Goal: Information Seeking & Learning: Check status

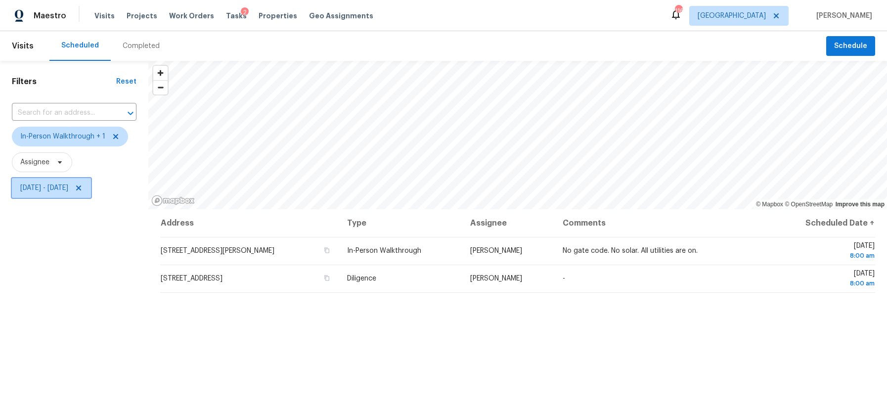
click at [64, 191] on span "[DATE] - [DATE]" at bounding box center [44, 188] width 48 height 10
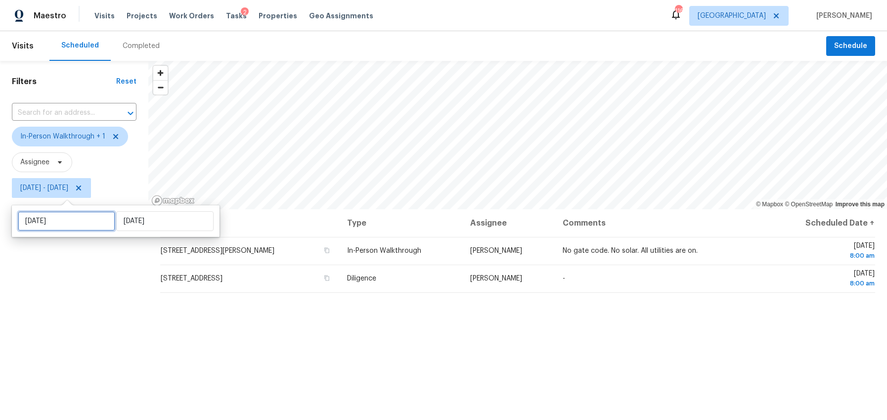
click at [65, 225] on input "[DATE]" at bounding box center [66, 221] width 97 height 20
select select "9"
select select "2025"
select select "10"
select select "2025"
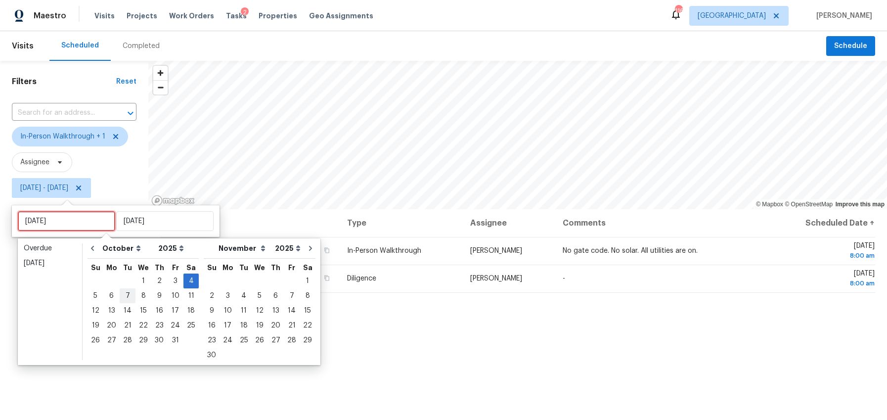
type input "Tue, Oct 07"
type input "Fri, Oct 03"
type input "Sat, Oct 04"
click at [172, 282] on div "3" at bounding box center [175, 281] width 16 height 14
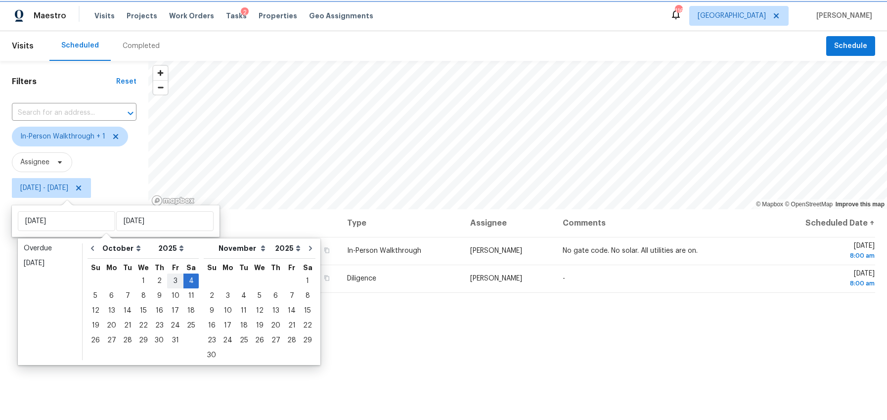
type input "Fri, Oct 03"
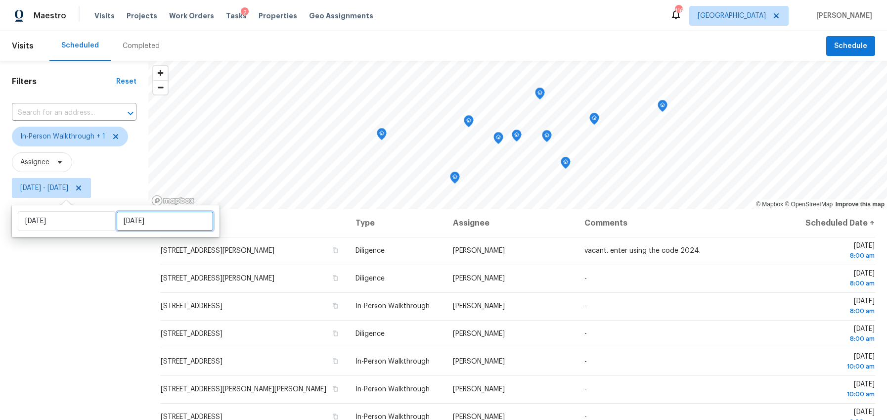
click at [137, 218] on input "Sat, Oct 04" at bounding box center [164, 221] width 97 height 20
select select "9"
select select "2025"
select select "10"
select select "2025"
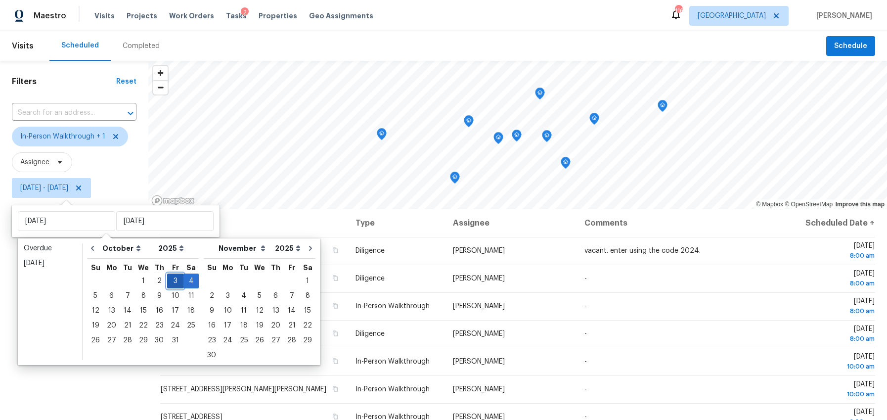
click at [174, 280] on div "3" at bounding box center [175, 281] width 16 height 14
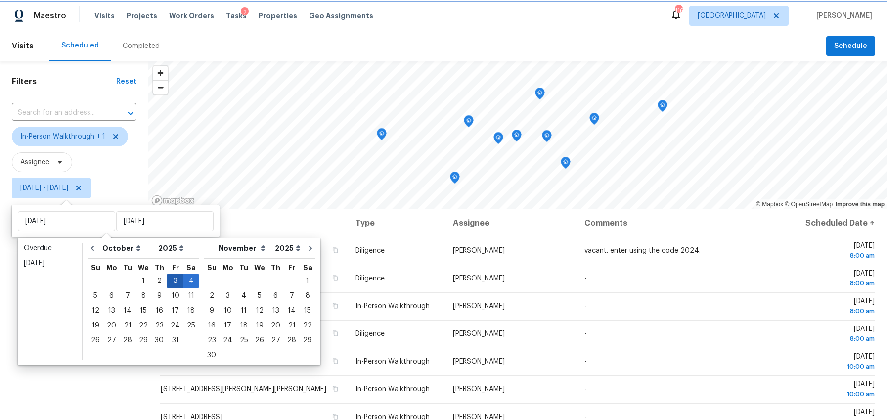
type input "Fri, Oct 03"
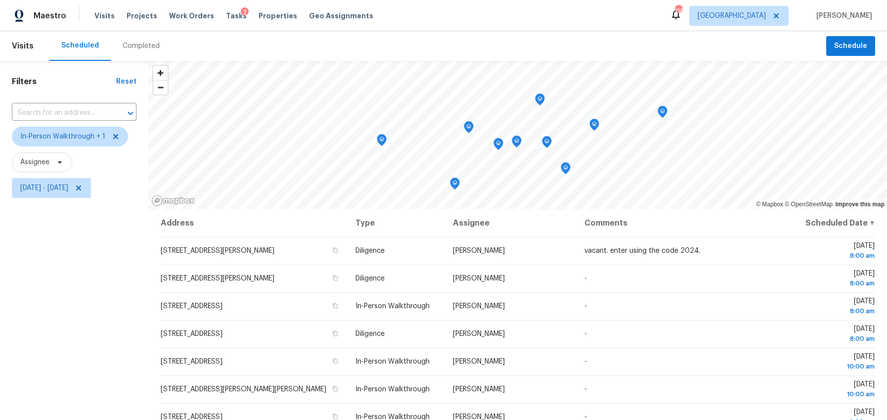
click at [119, 328] on div "Filters Reset ​ In-Person Walkthrough + 1 Assignee Fri, Oct 03 - Fri, Oct 03" at bounding box center [74, 303] width 148 height 484
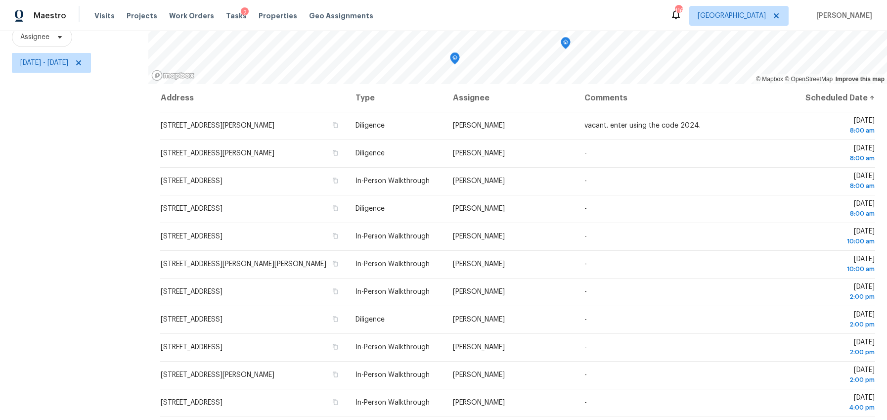
scroll to position [60, 0]
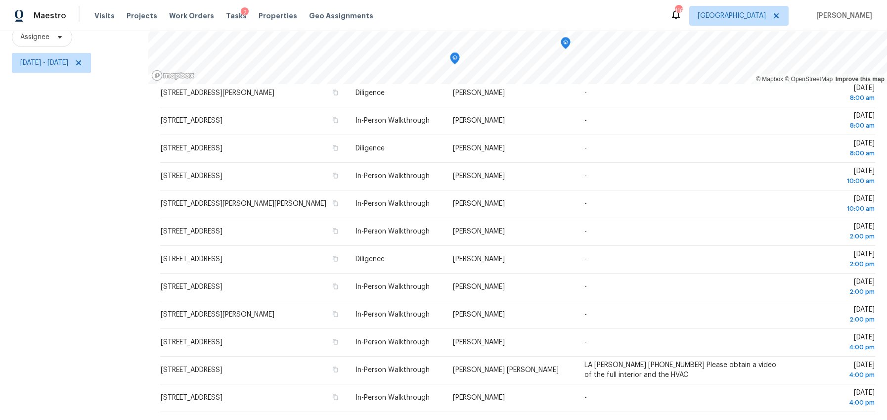
drag, startPoint x: 145, startPoint y: 114, endPoint x: 809, endPoint y: 416, distance: 729.1
click at [809, 416] on div "Filters Reset ​ In-Person Walkthrough + 1 Assignee Fri, Oct 03 - Fri, Oct 03 © …" at bounding box center [443, 178] width 887 height 484
copy div "© Mapbox © OpenStreetMap Improve this map"
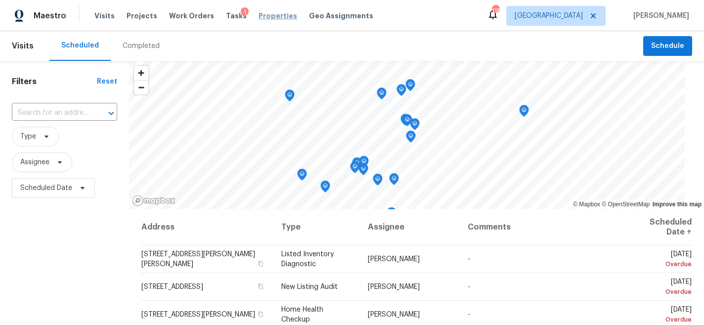
click at [268, 17] on span "Properties" at bounding box center [278, 16] width 39 height 10
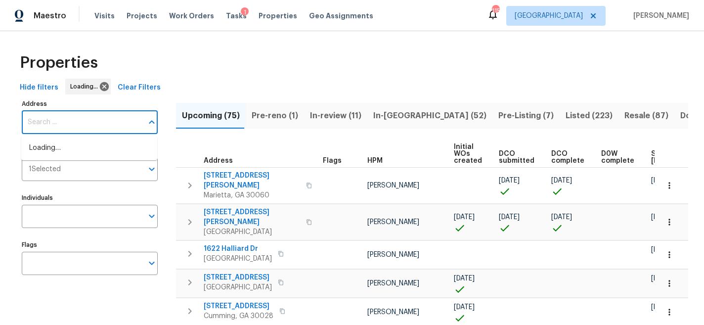
click at [58, 125] on input "Address" at bounding box center [82, 122] width 121 height 23
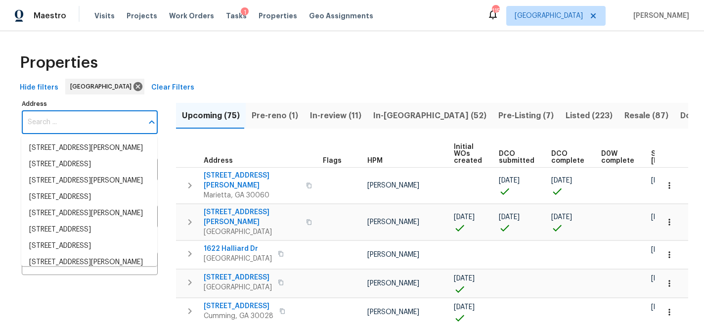
click at [58, 125] on input "Address" at bounding box center [82, 122] width 121 height 23
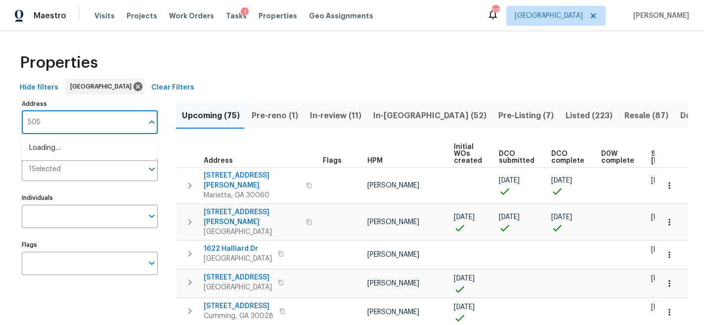
type input "5055"
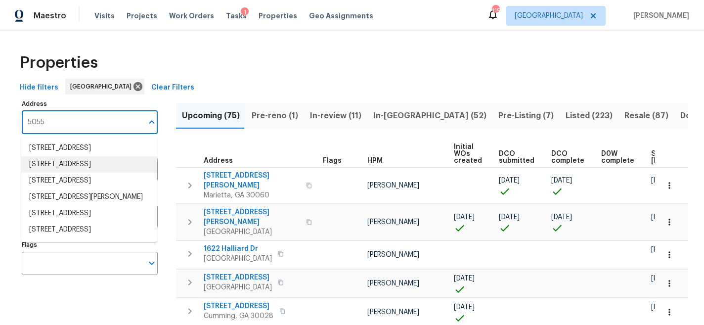
click at [59, 173] on li "5055 Hickory Hills Dr Woodstock GA 30188" at bounding box center [89, 164] width 136 height 16
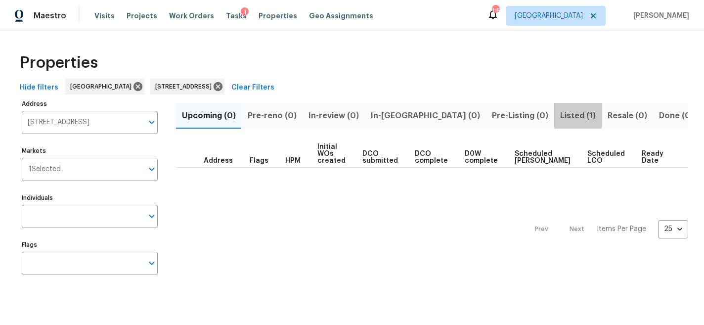
click at [560, 116] on span "Listed (1)" at bounding box center [578, 116] width 36 height 14
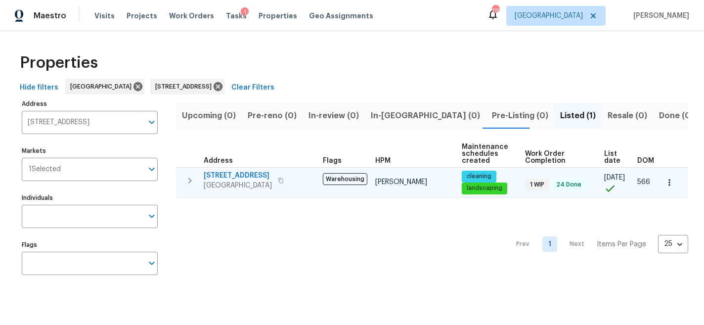
click at [250, 175] on span "5055 Hickory Hills Dr" at bounding box center [238, 176] width 68 height 10
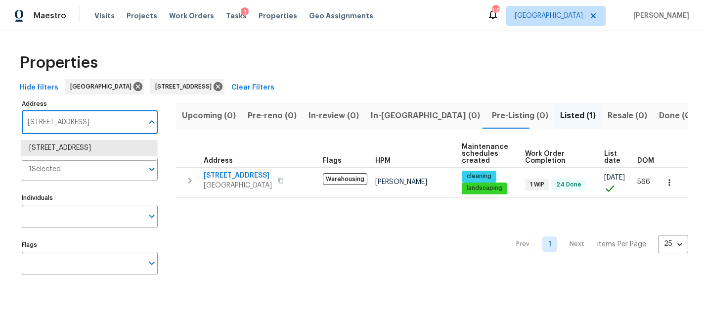
click at [114, 125] on input "5055 Hickory Hills Dr Woodstock GA 30188" at bounding box center [82, 122] width 121 height 23
type input "156 page"
click at [111, 144] on li "156 Page Pl Canton GA 30114" at bounding box center [89, 148] width 136 height 16
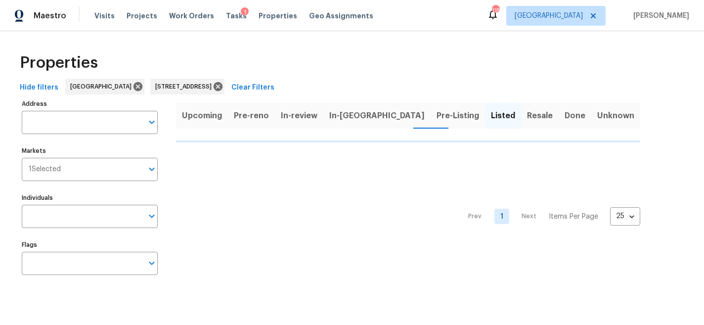
type input "156 Page Pl Canton GA 30114"
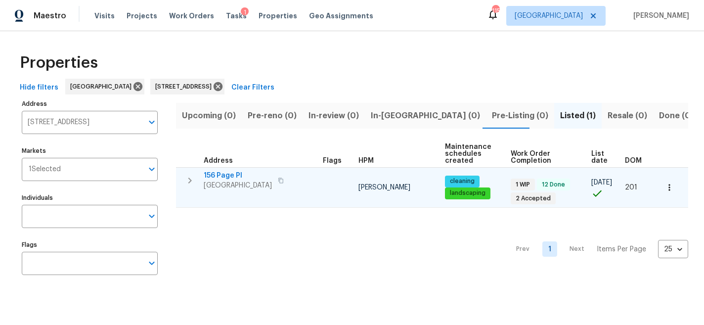
click at [225, 175] on span "156 Page Pl" at bounding box center [238, 176] width 68 height 10
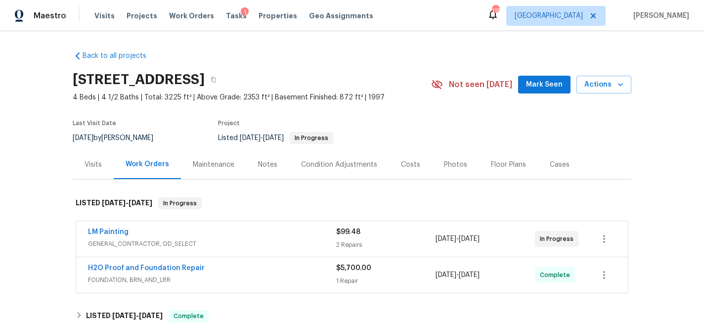
scroll to position [34, 0]
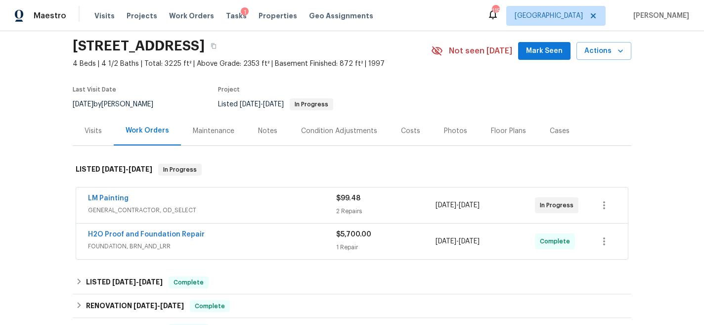
drag, startPoint x: 199, startPoint y: 207, endPoint x: 153, endPoint y: 206, distance: 46.0
click at [199, 207] on span "GENERAL_CONTRACTOR, OD_SELECT" at bounding box center [212, 210] width 248 height 10
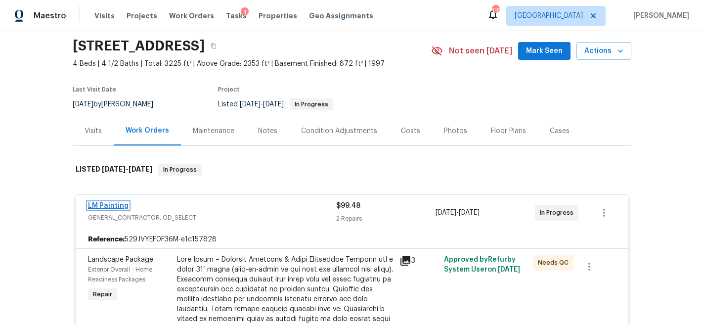
click at [119, 209] on link "LM Painting" at bounding box center [108, 205] width 41 height 7
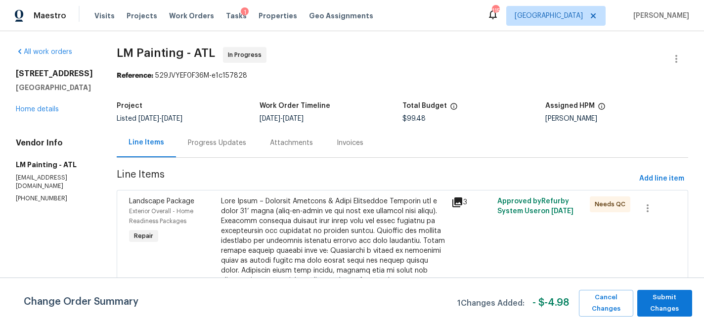
click at [246, 146] on div "Progress Updates" at bounding box center [217, 143] width 58 height 10
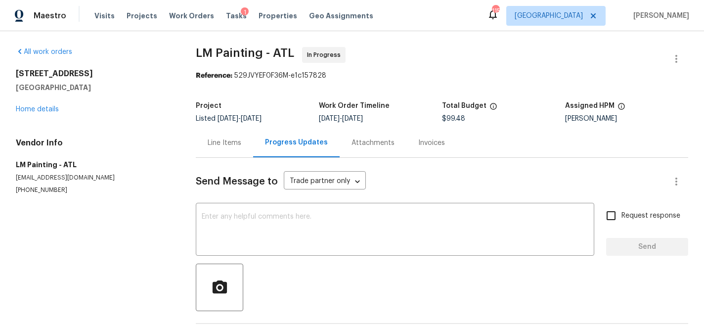
drag, startPoint x: 357, startPoint y: 143, endPoint x: 310, endPoint y: 146, distance: 47.6
click at [357, 143] on div "Attachments" at bounding box center [373, 143] width 43 height 10
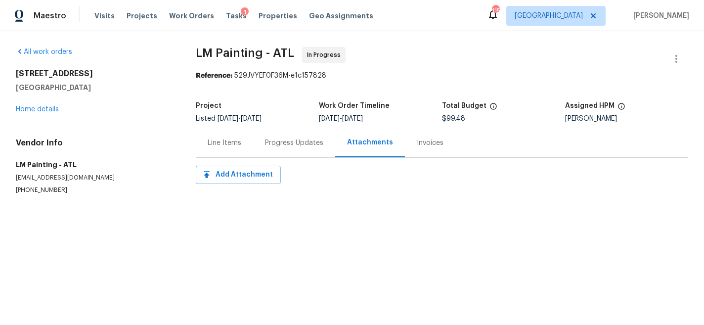
click at [221, 147] on div "Line Items" at bounding box center [225, 143] width 34 height 10
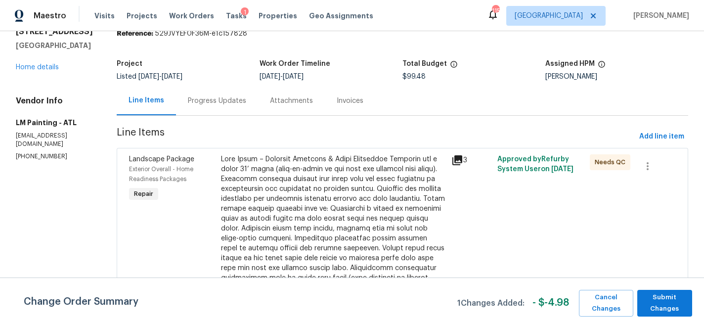
scroll to position [17, 0]
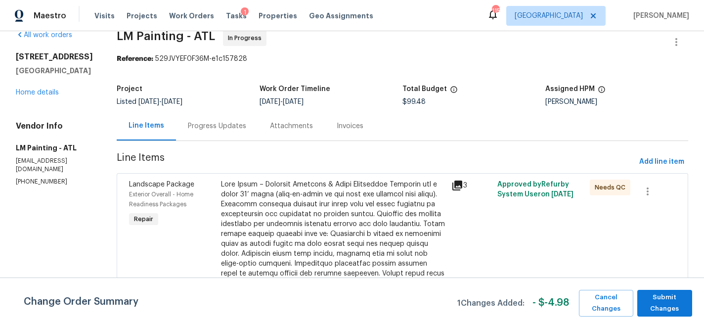
drag, startPoint x: 261, startPoint y: 129, endPoint x: 262, endPoint y: 137, distance: 8.1
click at [246, 129] on div "Progress Updates" at bounding box center [217, 126] width 58 height 10
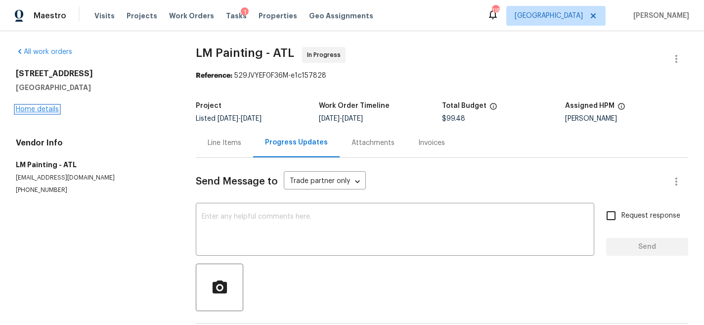
click at [40, 109] on link "Home details" at bounding box center [37, 109] width 43 height 7
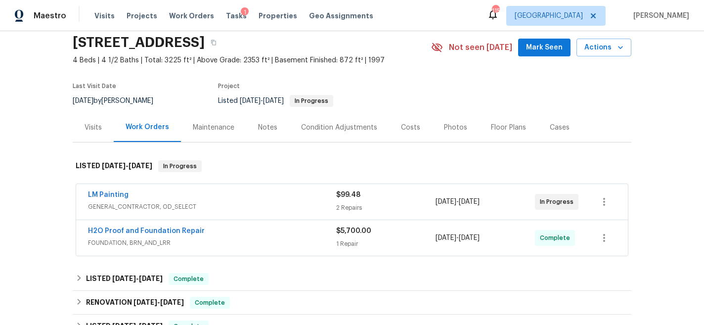
scroll to position [46, 0]
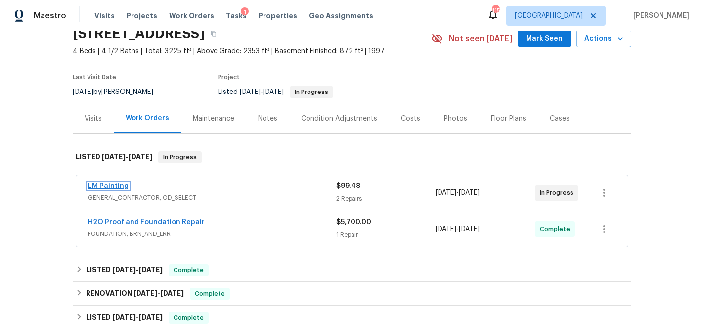
click at [116, 187] on link "LM Painting" at bounding box center [108, 186] width 41 height 7
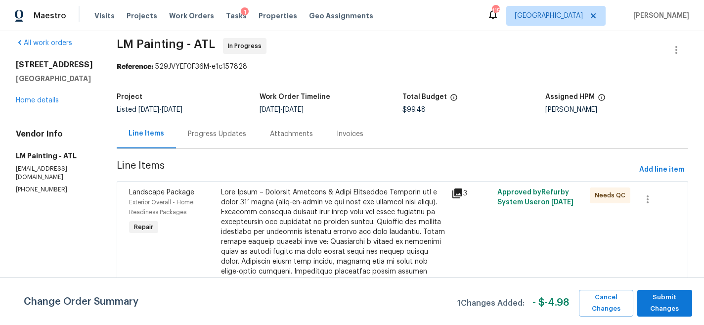
scroll to position [1, 0]
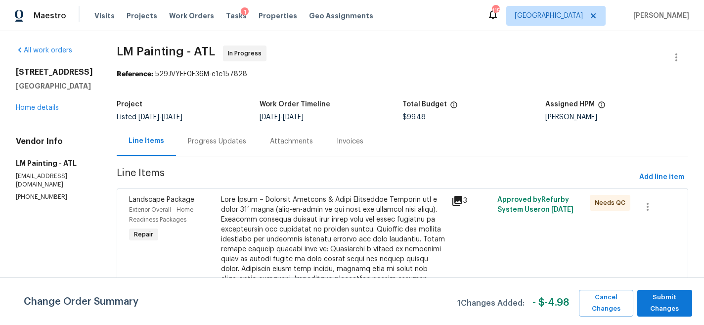
drag, startPoint x: 100, startPoint y: 76, endPoint x: 14, endPoint y: 72, distance: 86.2
click at [14, 72] on div "All work orders 5055 Hickory Hills Dr Woodstock, GA 30188 Home details Vendor I…" at bounding box center [352, 271] width 704 height 483
copy h2 "5055 Hickory Hills Dr"
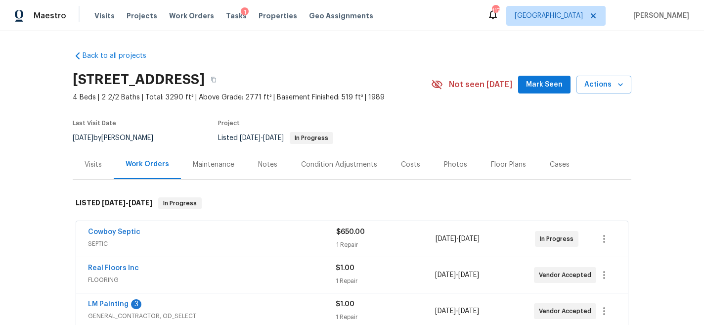
scroll to position [8, 0]
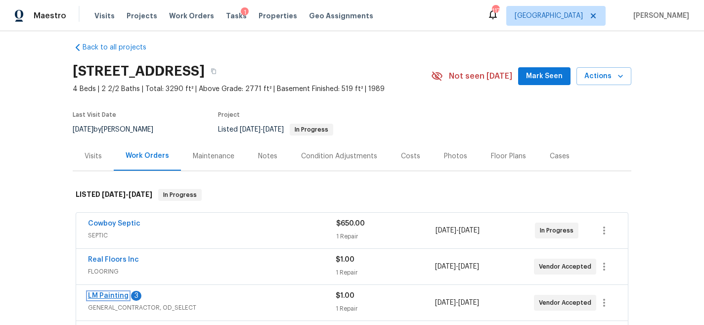
click at [118, 293] on link "LM Painting" at bounding box center [108, 295] width 41 height 7
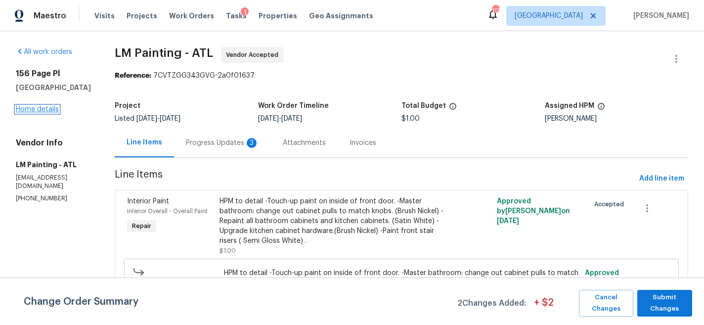
click at [39, 111] on link "Home details" at bounding box center [37, 109] width 43 height 7
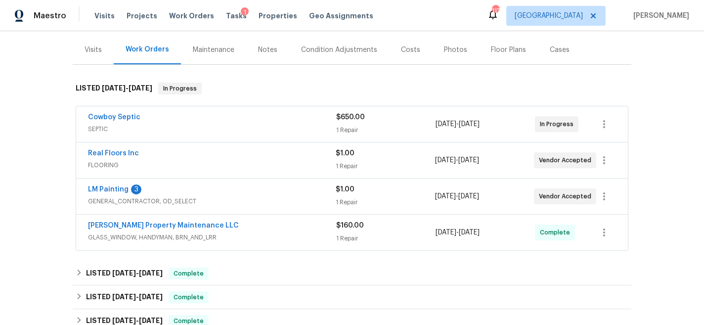
scroll to position [117, 0]
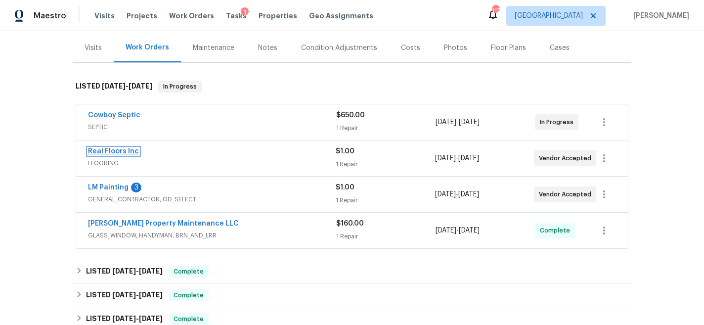
click at [119, 151] on link "Real Floors Inc" at bounding box center [113, 151] width 51 height 7
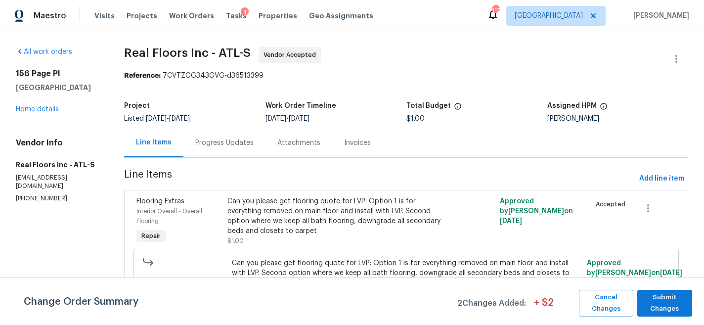
scroll to position [14, 0]
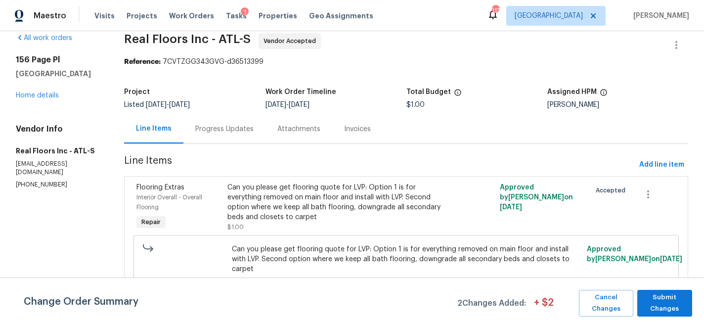
click at [208, 127] on div "Progress Updates" at bounding box center [224, 129] width 58 height 10
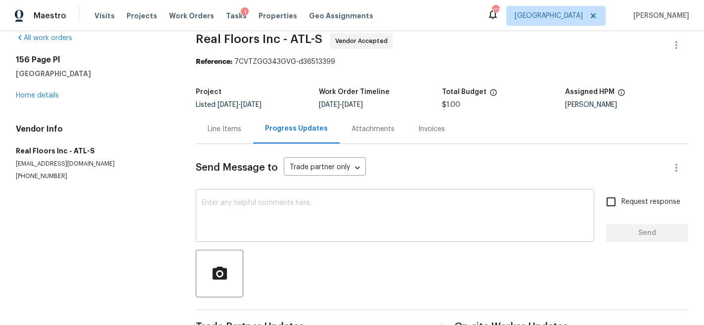
scroll to position [43, 0]
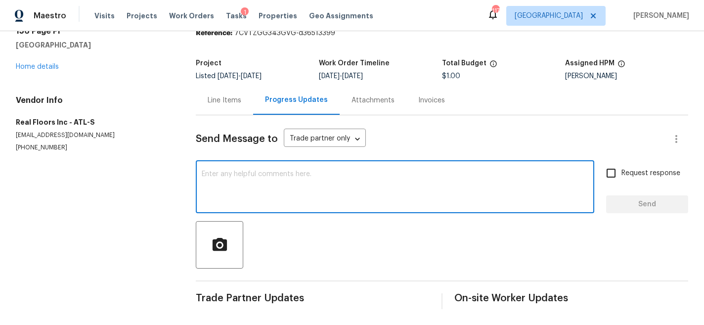
click at [270, 177] on textarea at bounding box center [395, 188] width 387 height 35
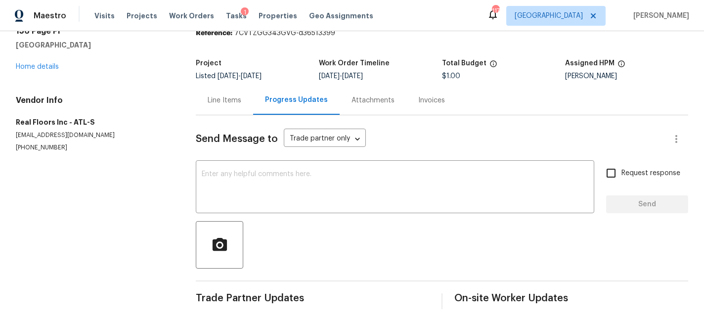
click at [230, 100] on div "Line Items" at bounding box center [225, 100] width 34 height 10
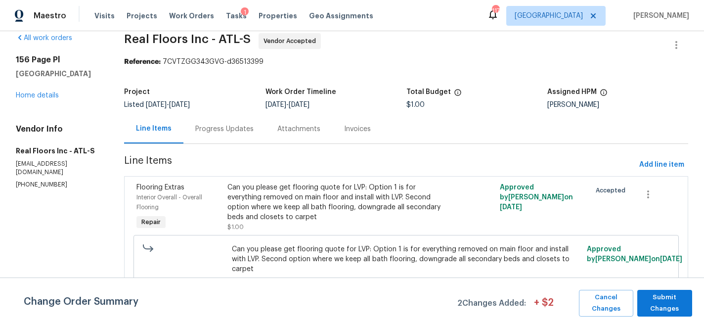
click at [233, 120] on div "Progress Updates" at bounding box center [225, 128] width 82 height 29
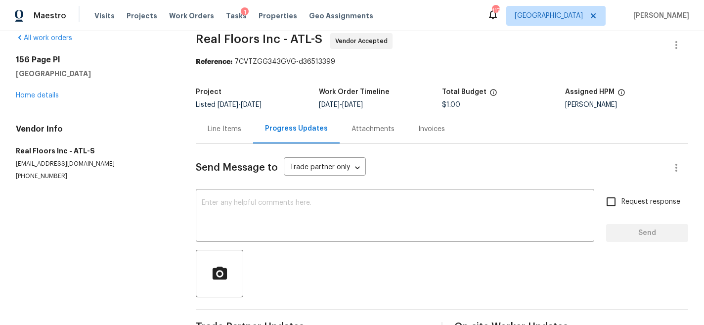
scroll to position [43, 0]
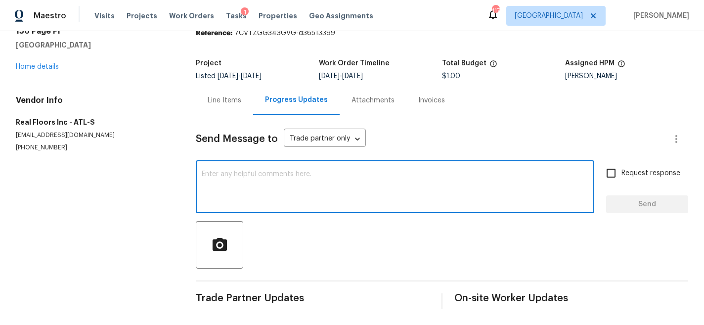
click at [240, 186] on textarea at bounding box center [395, 188] width 387 height 35
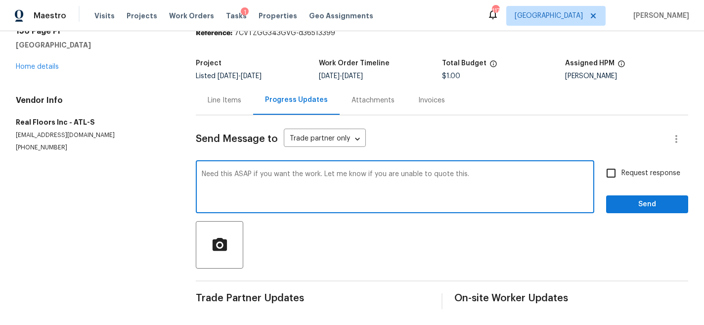
type textarea "Need this ASAP if you want the work. Let me know if you are unable to quote thi…"
click at [611, 176] on input "Request response" at bounding box center [611, 173] width 21 height 21
checkbox input "true"
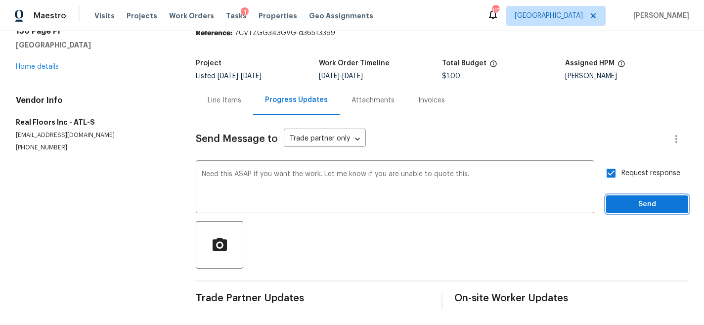
click at [639, 200] on span "Send" at bounding box center [647, 204] width 66 height 12
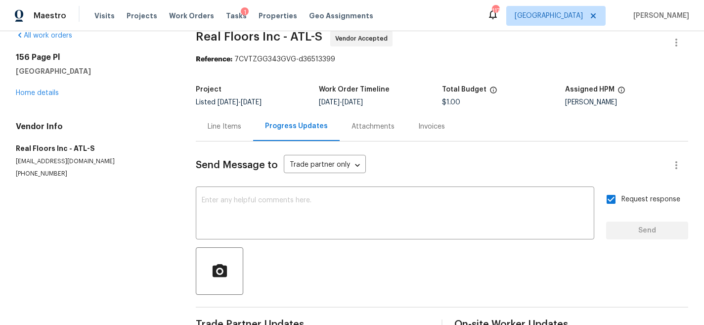
scroll to position [16, 0]
click at [52, 94] on link "Home details" at bounding box center [37, 93] width 43 height 7
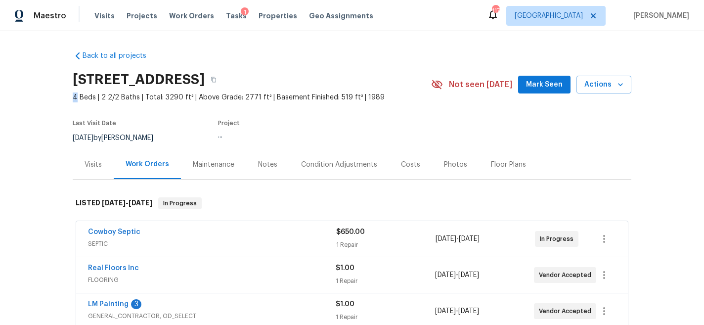
click at [52, 94] on div "Back to all projects 156 Page Pl, Canton, GA 30114 4 Beds | 2 2/2 Baths | Total…" at bounding box center [352, 178] width 704 height 294
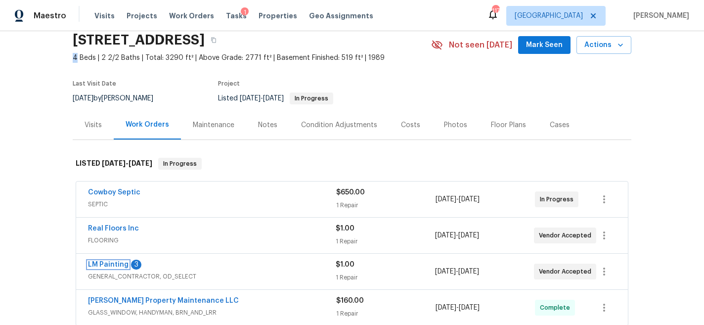
click at [112, 267] on link "LM Painting" at bounding box center [108, 264] width 41 height 7
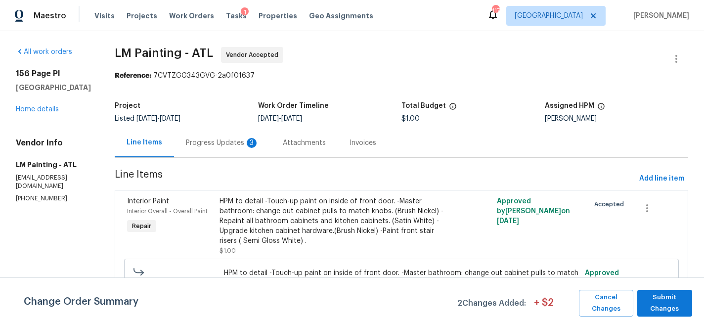
click at [254, 137] on div "Progress Updates 3" at bounding box center [222, 142] width 97 height 29
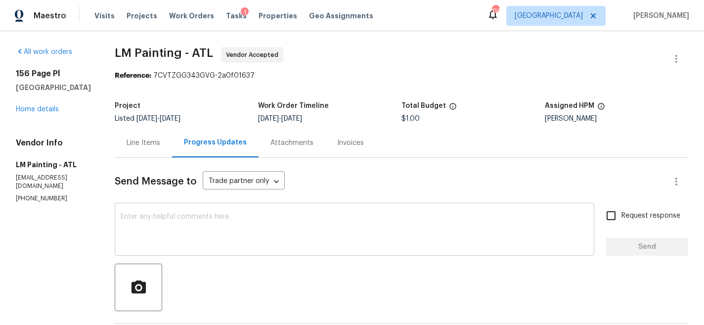
click at [241, 231] on textarea at bounding box center [355, 230] width 468 height 35
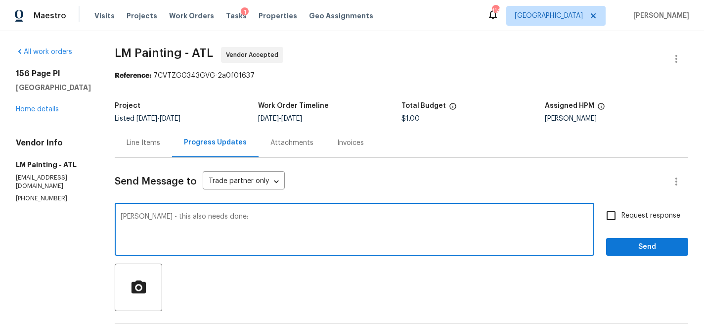
paste textarea "Garage cleanup (rat feces). Sunroom cleanup (bedbugs). Dining room light not fu…"
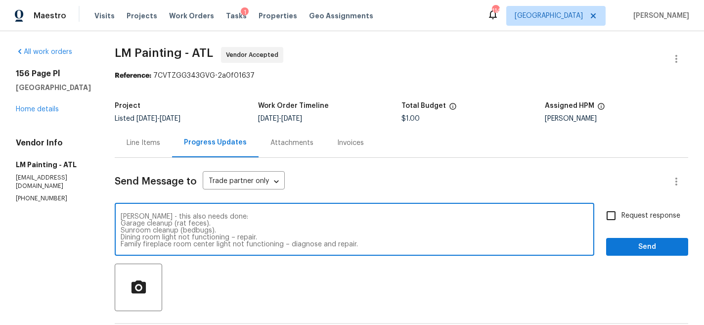
scroll to position [83, 0]
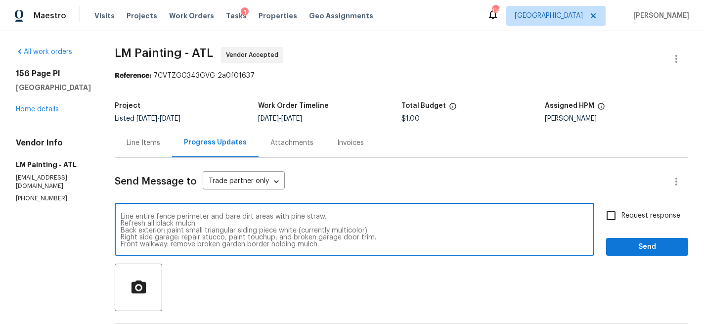
type textarea "Marco - this also needs done: Garage cleanup (rat feces). Sunroom cleanup (bedb…"
click at [613, 213] on input "Request response" at bounding box center [611, 215] width 21 height 21
checkbox input "true"
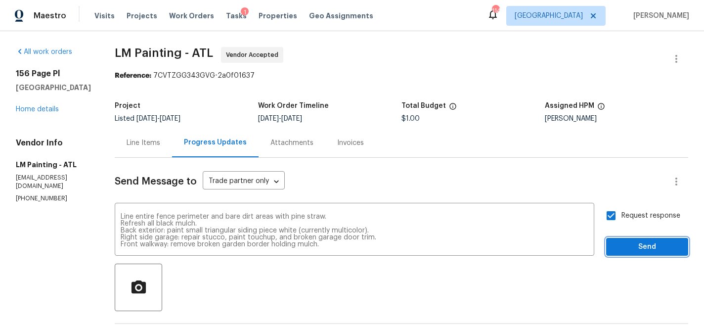
click at [655, 255] on button "Send" at bounding box center [648, 247] width 82 height 18
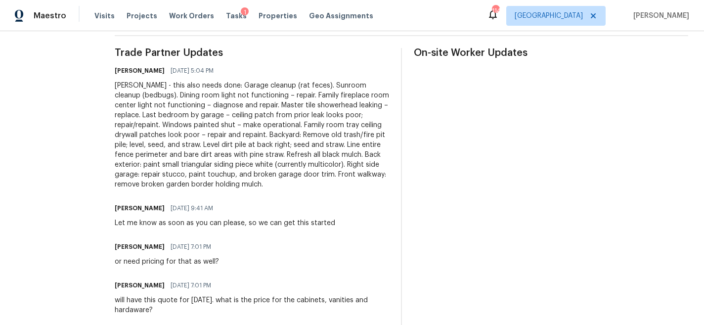
scroll to position [0, 0]
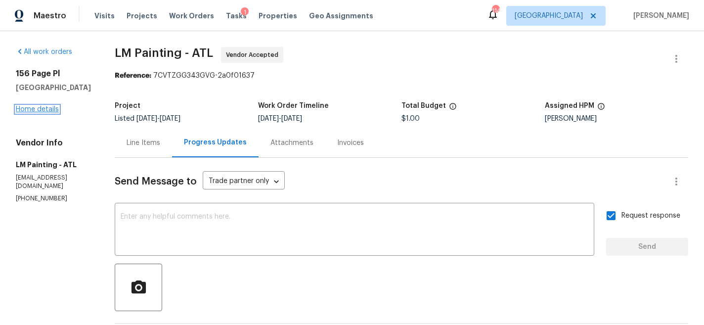
click at [31, 110] on link "Home details" at bounding box center [37, 109] width 43 height 7
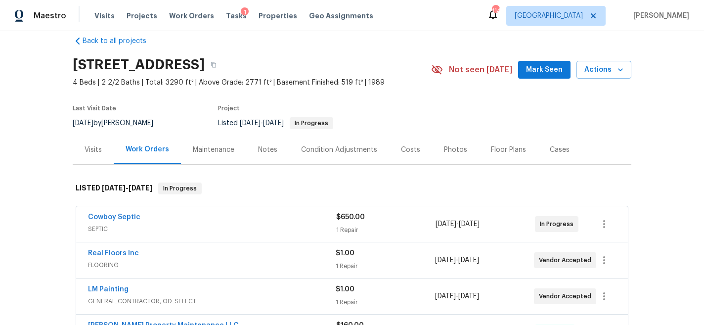
scroll to position [16, 0]
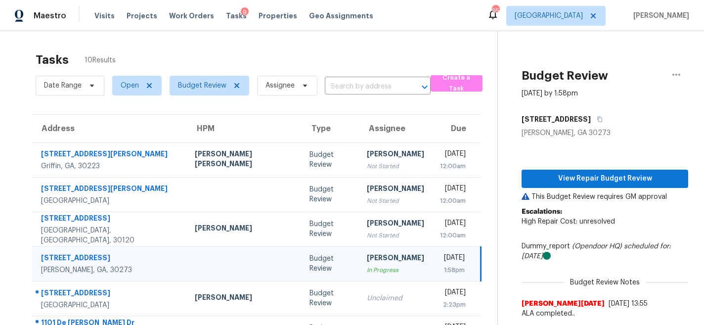
scroll to position [102, 0]
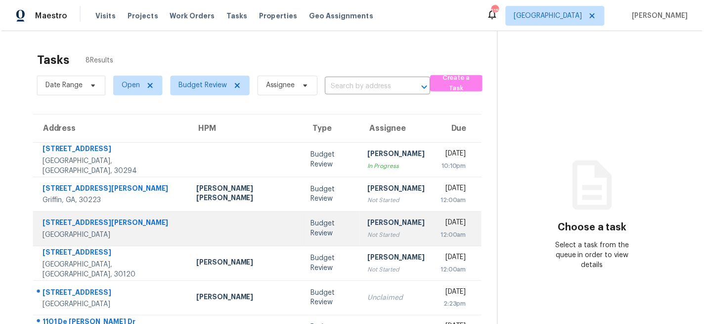
scroll to position [102, 0]
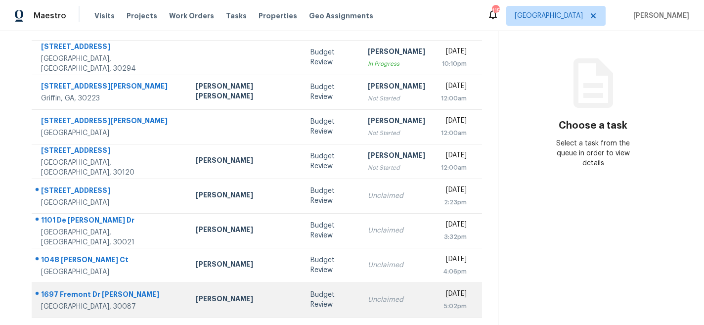
click at [360, 294] on td "Unclaimed" at bounding box center [396, 299] width 73 height 35
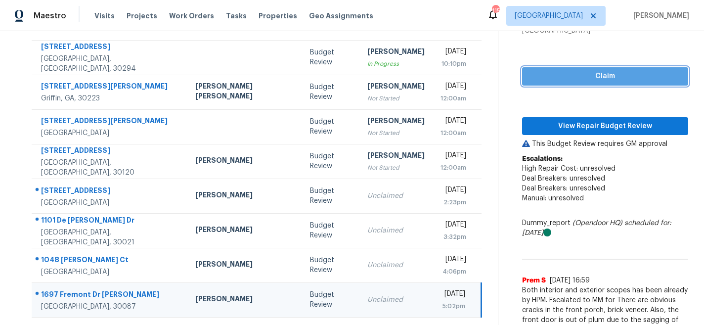
click at [562, 78] on span "Claim" at bounding box center [605, 76] width 150 height 12
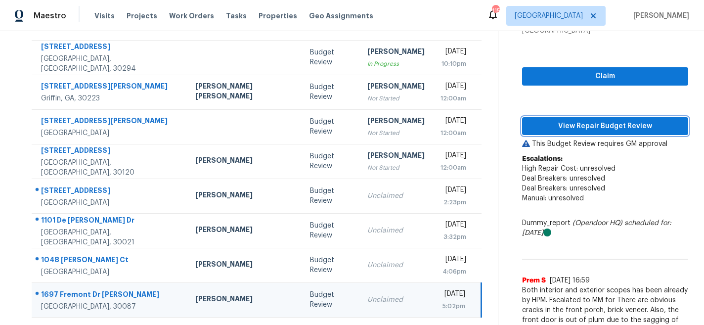
click at [564, 128] on span "View Repair Budget Review" at bounding box center [605, 126] width 150 height 12
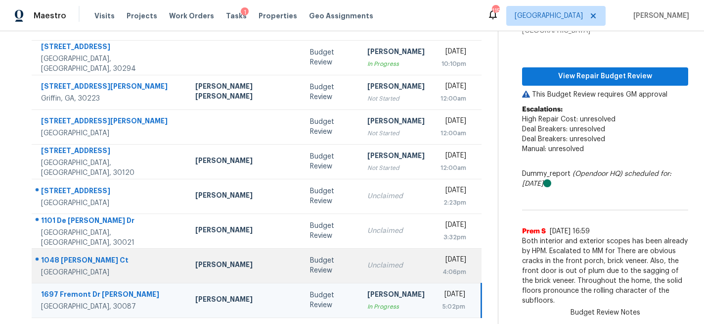
click at [368, 264] on div "Unclaimed" at bounding box center [396, 265] width 57 height 10
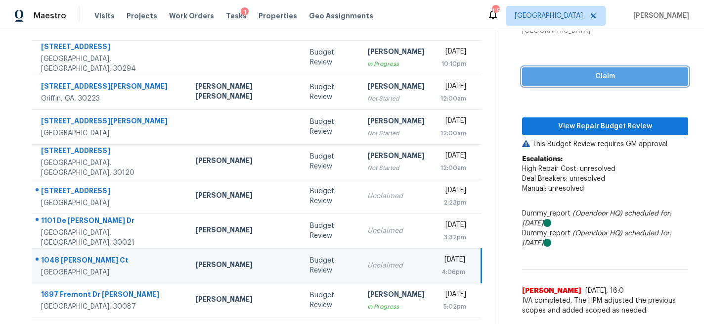
drag, startPoint x: 562, startPoint y: 78, endPoint x: 560, endPoint y: 97, distance: 19.4
click at [562, 78] on span "Claim" at bounding box center [605, 76] width 150 height 12
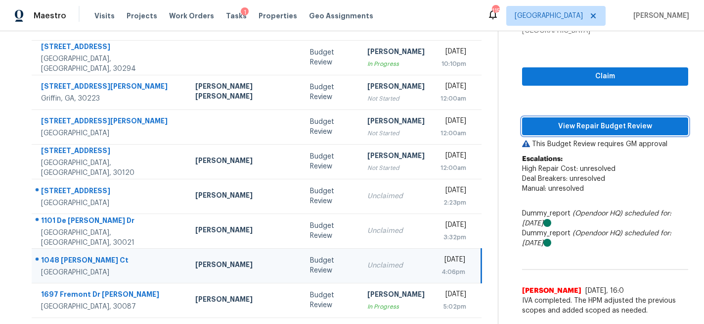
click at [561, 123] on span "View Repair Budget Review" at bounding box center [605, 126] width 150 height 12
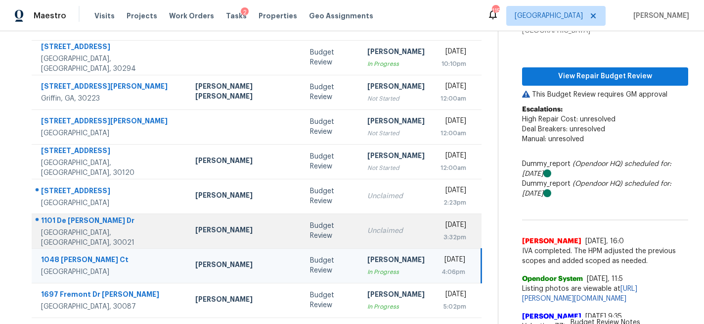
click at [368, 234] on div "Unclaimed" at bounding box center [396, 231] width 57 height 10
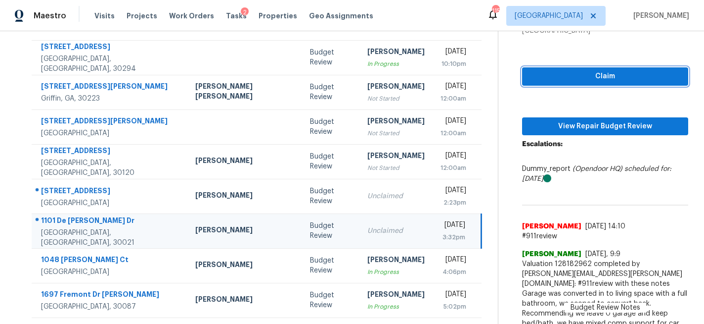
drag, startPoint x: 538, startPoint y: 81, endPoint x: 534, endPoint y: 89, distance: 8.2
click at [538, 81] on span "Claim" at bounding box center [605, 76] width 150 height 12
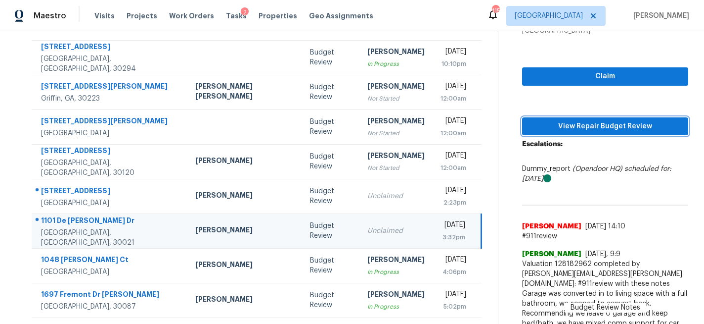
click at [545, 126] on span "View Repair Budget Review" at bounding box center [605, 126] width 150 height 12
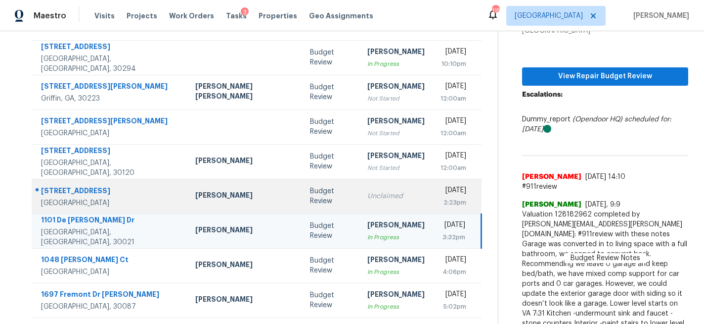
click at [360, 202] on td "Unclaimed" at bounding box center [396, 196] width 73 height 35
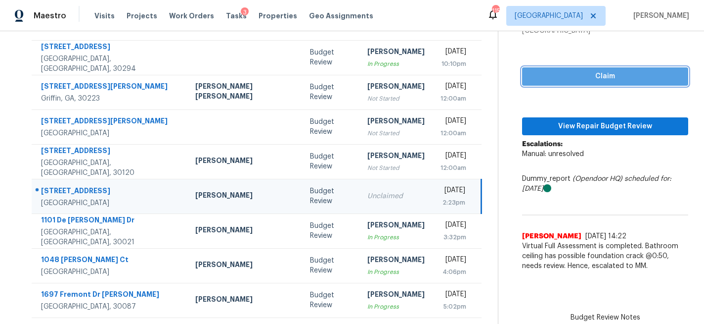
click at [586, 74] on span "Claim" at bounding box center [605, 76] width 150 height 12
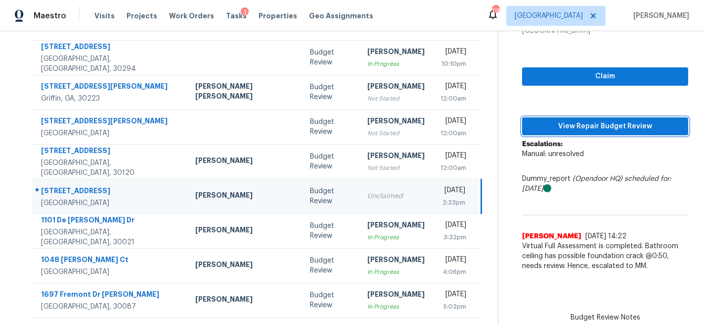
click at [575, 122] on span "View Repair Budget Review" at bounding box center [605, 126] width 150 height 12
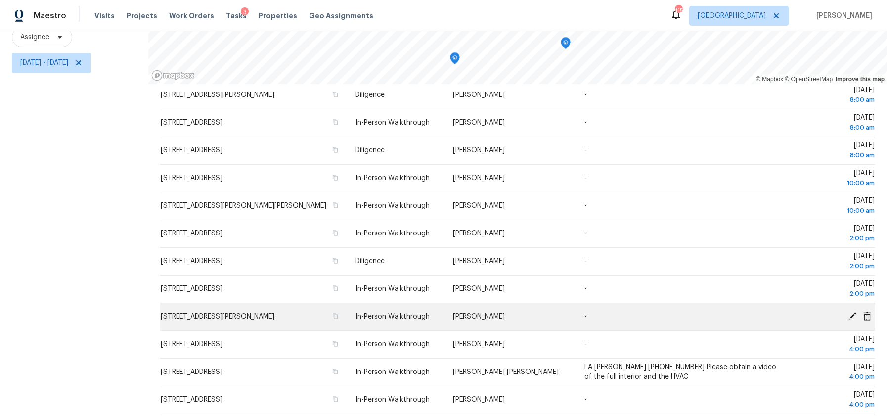
scroll to position [60, 0]
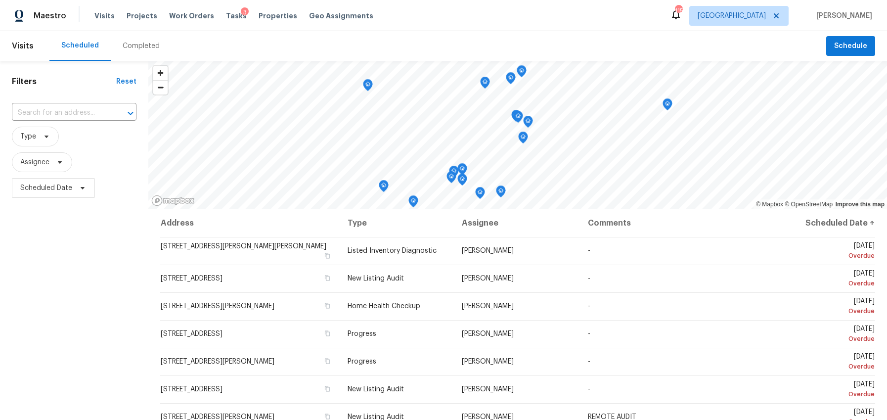
click at [134, 45] on div "Completed" at bounding box center [141, 46] width 37 height 10
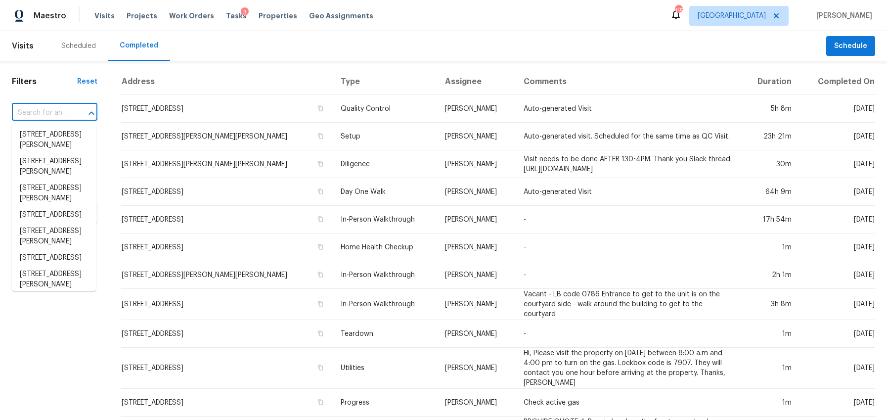
click at [51, 111] on input "text" at bounding box center [41, 112] width 58 height 15
paste input "[STREET_ADDRESS][PERSON_NAME]"
type input "[STREET_ADDRESS][PERSON_NAME]"
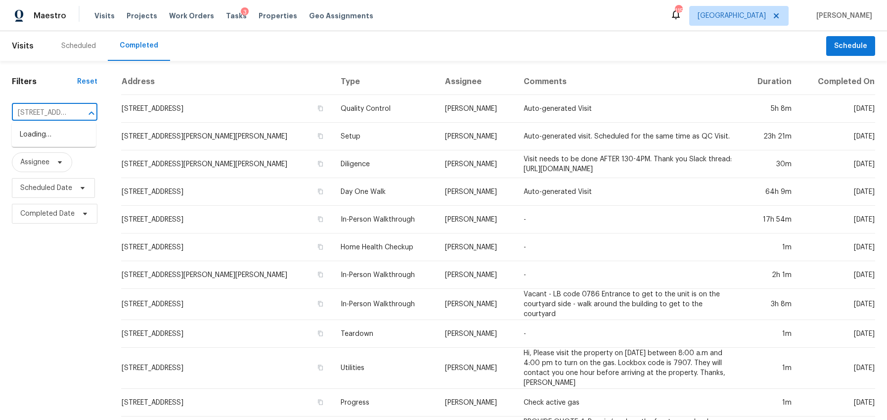
scroll to position [0, 93]
click at [53, 131] on li "1048 Claudette Colvin Ct, Atlanta, GA 30318" at bounding box center [54, 140] width 84 height 27
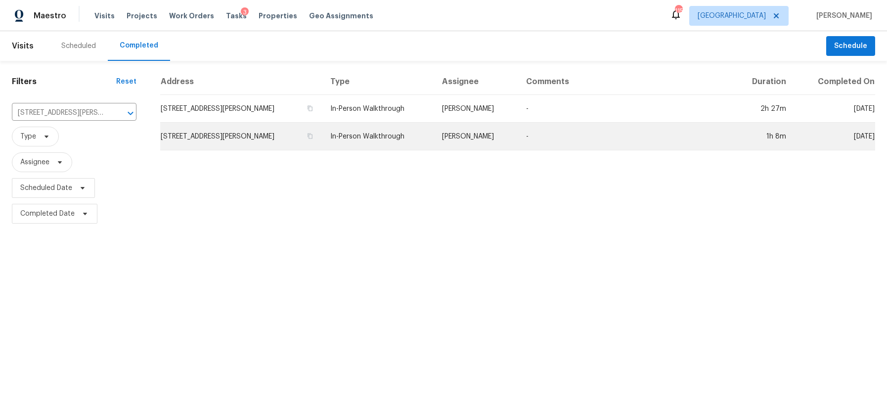
click at [238, 137] on td "1048 Claudette Colvin Ct, Atlanta, GA 30318" at bounding box center [241, 137] width 162 height 28
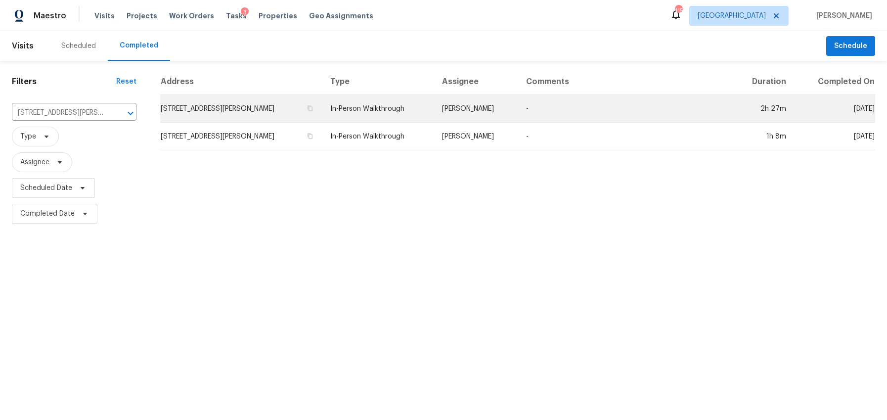
click at [242, 107] on td "1048 Claudette Colvin Ct, Atlanta, GA 30318" at bounding box center [241, 109] width 162 height 28
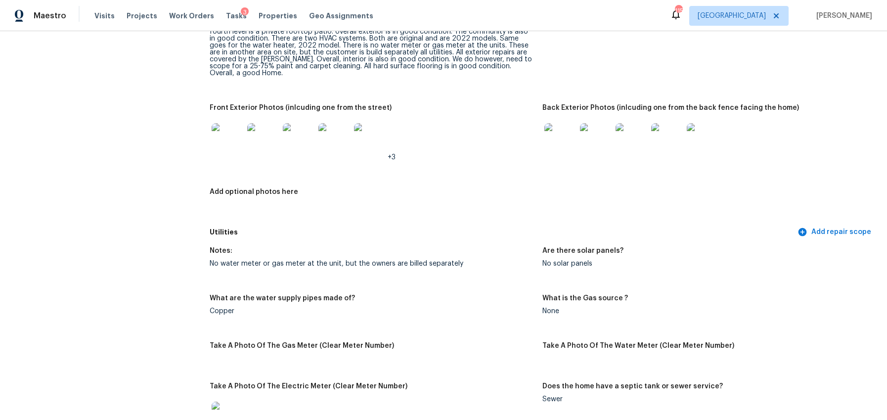
scroll to position [432, 0]
click at [228, 133] on img at bounding box center [228, 138] width 32 height 32
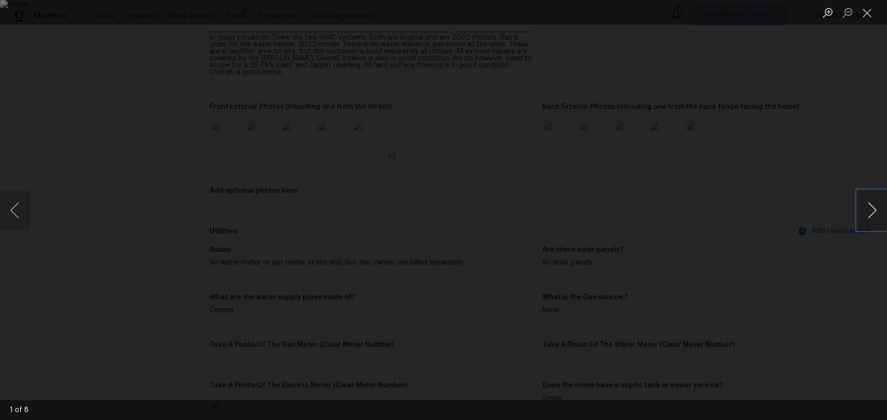
click at [873, 213] on button "Next image" at bounding box center [873, 210] width 30 height 40
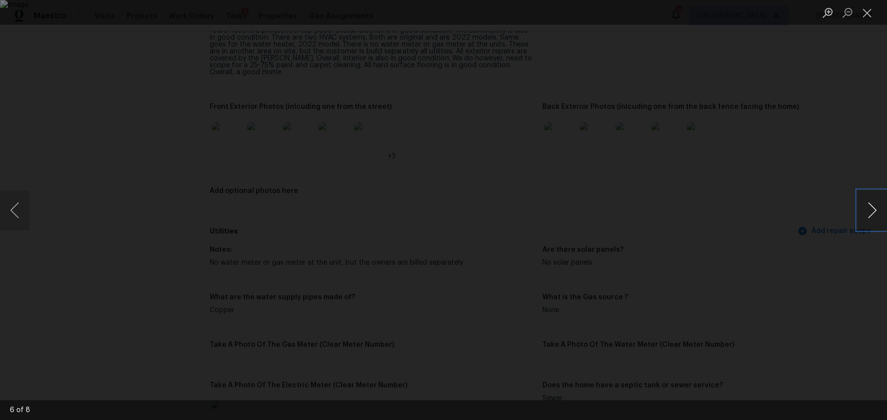
click at [873, 213] on button "Next image" at bounding box center [873, 210] width 30 height 40
drag, startPoint x: 871, startPoint y: 211, endPoint x: 886, endPoint y: 151, distance: 61.7
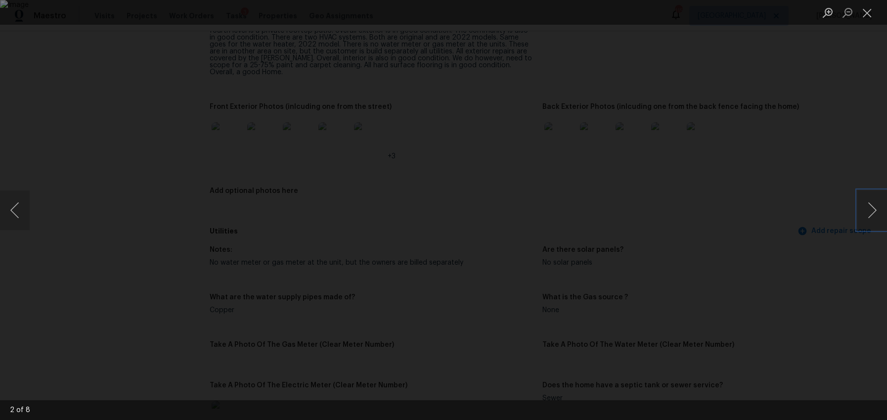
click at [874, 203] on button "Next image" at bounding box center [873, 210] width 30 height 40
click at [867, 16] on button "Close lightbox" at bounding box center [868, 12] width 20 height 17
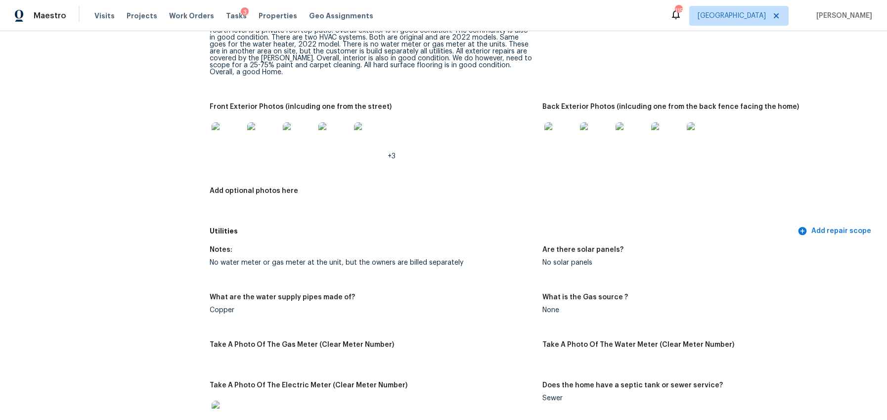
click at [567, 138] on img at bounding box center [561, 138] width 32 height 32
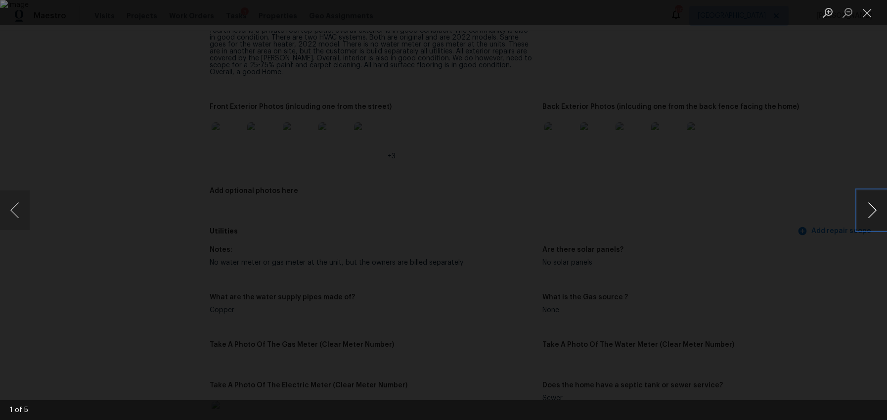
click at [867, 215] on button "Next image" at bounding box center [873, 210] width 30 height 40
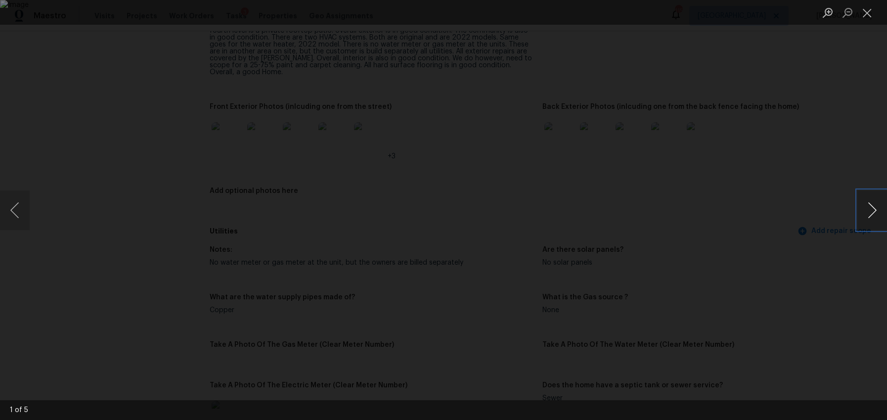
click at [867, 215] on button "Next image" at bounding box center [873, 210] width 30 height 40
drag, startPoint x: 865, startPoint y: 13, endPoint x: 782, endPoint y: 125, distance: 139.3
click at [865, 13] on button "Close lightbox" at bounding box center [868, 12] width 20 height 17
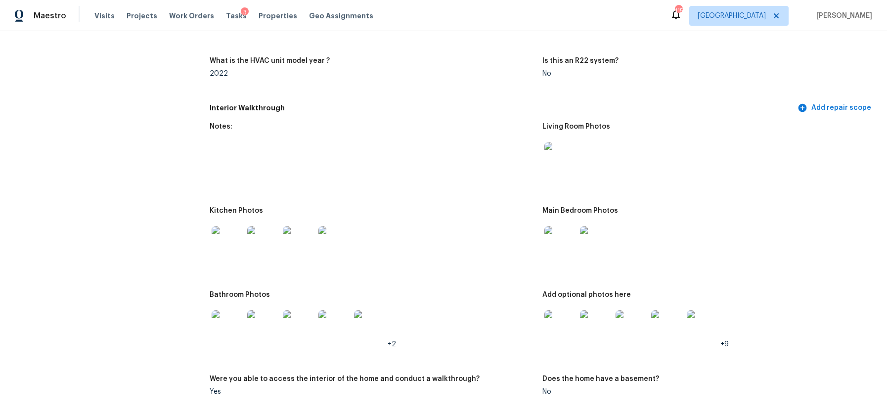
scroll to position [980, 0]
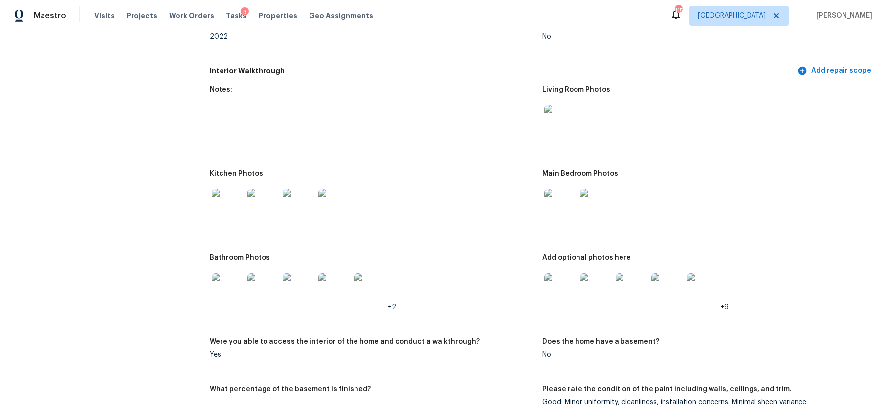
click at [230, 199] on img at bounding box center [228, 205] width 32 height 32
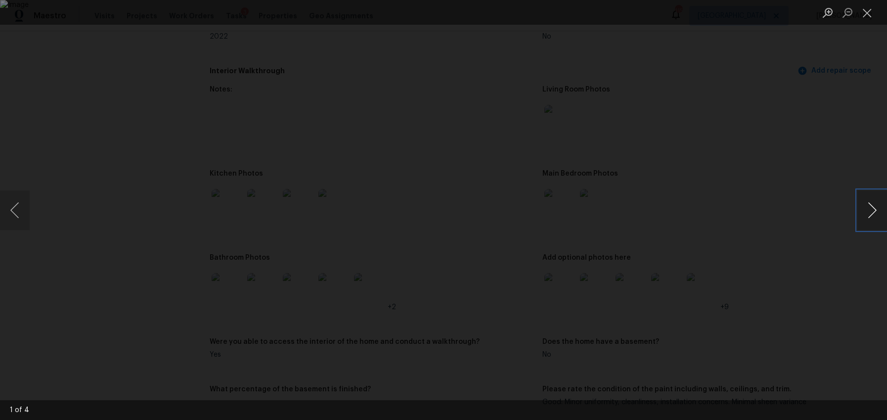
click at [874, 208] on button "Next image" at bounding box center [873, 210] width 30 height 40
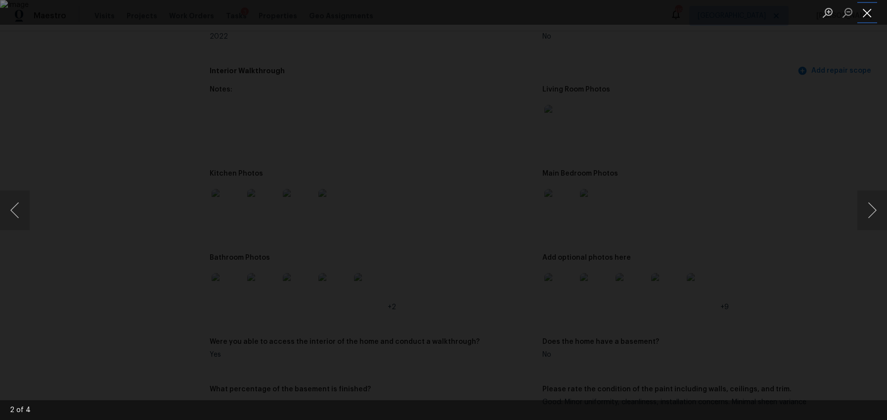
click at [862, 14] on button "Close lightbox" at bounding box center [868, 12] width 20 height 17
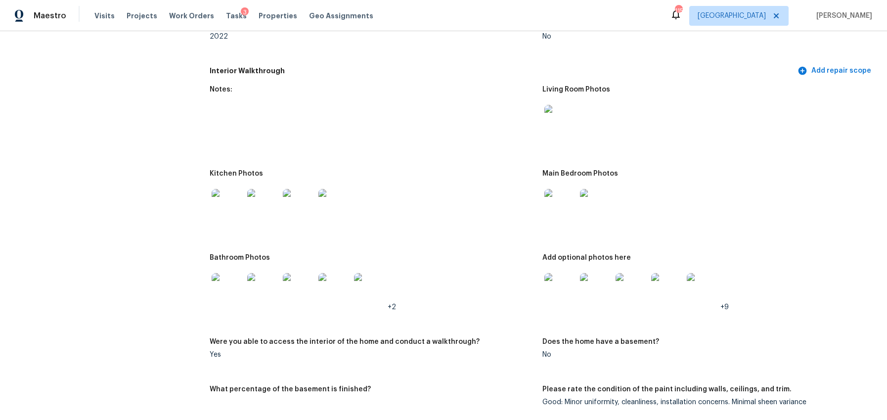
click at [235, 282] on img at bounding box center [228, 289] width 32 height 32
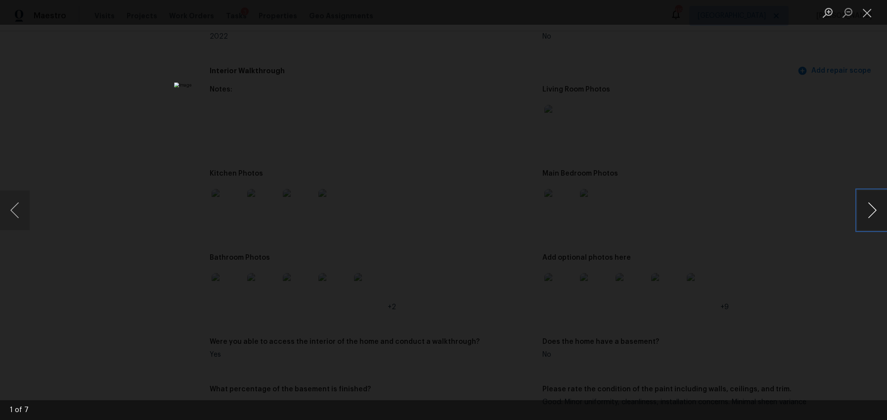
click at [869, 213] on button "Next image" at bounding box center [873, 210] width 30 height 40
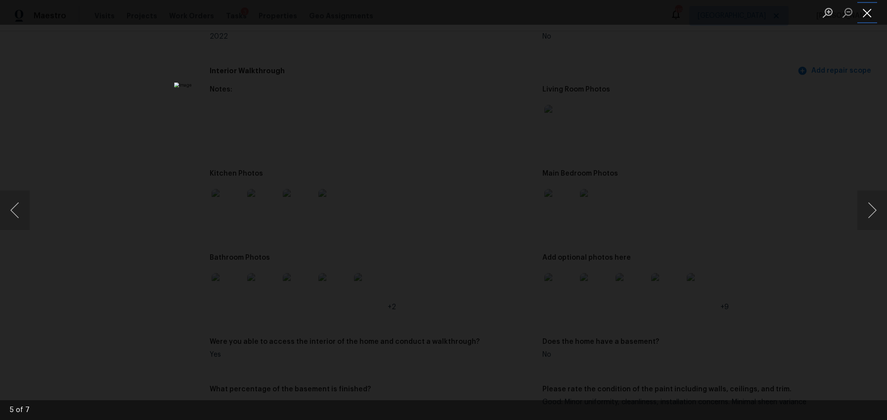
click at [864, 13] on button "Close lightbox" at bounding box center [868, 12] width 20 height 17
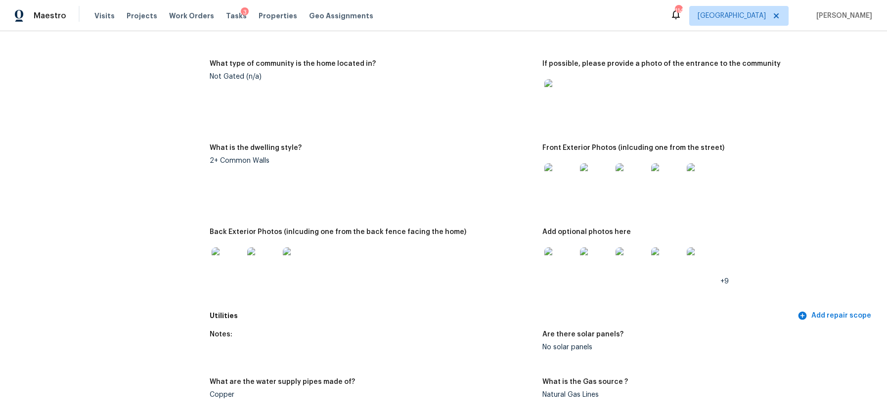
scroll to position [550, 0]
click at [568, 259] on img at bounding box center [561, 262] width 32 height 32
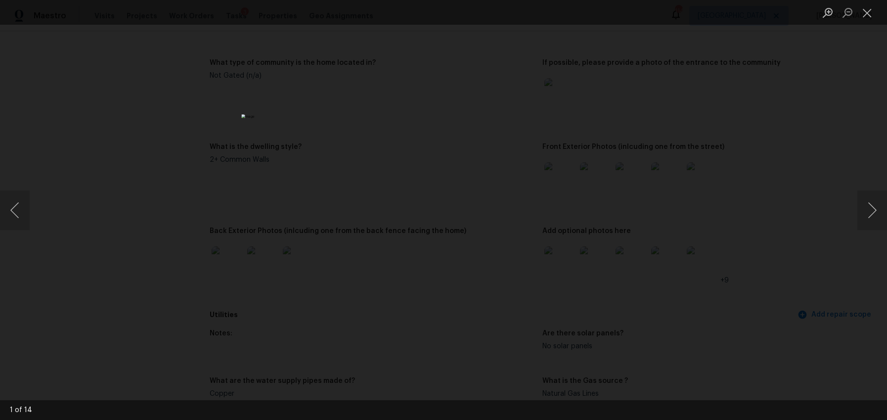
click at [857, 213] on div "Lightbox" at bounding box center [443, 210] width 887 height 420
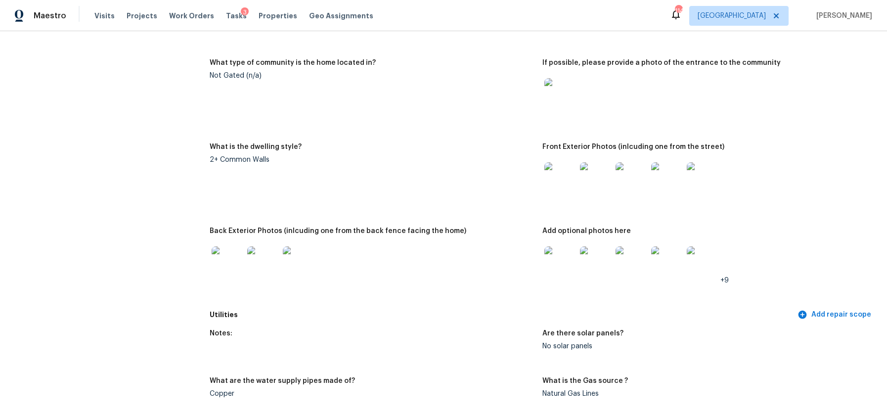
click at [561, 249] on img at bounding box center [561, 262] width 32 height 32
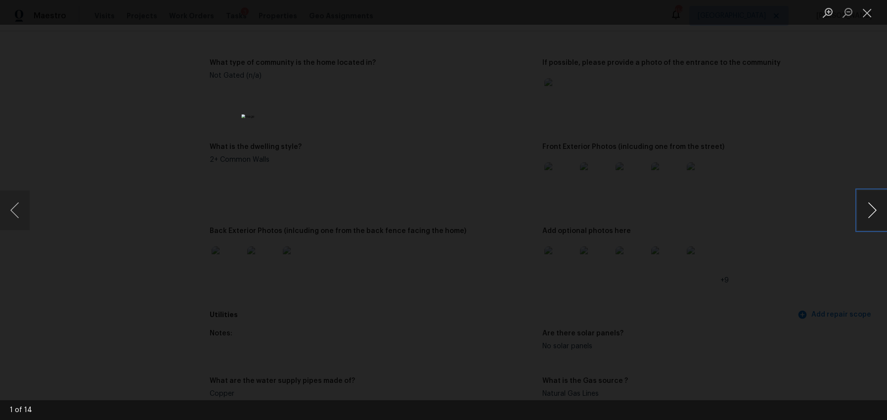
click at [867, 215] on button "Next image" at bounding box center [873, 210] width 30 height 40
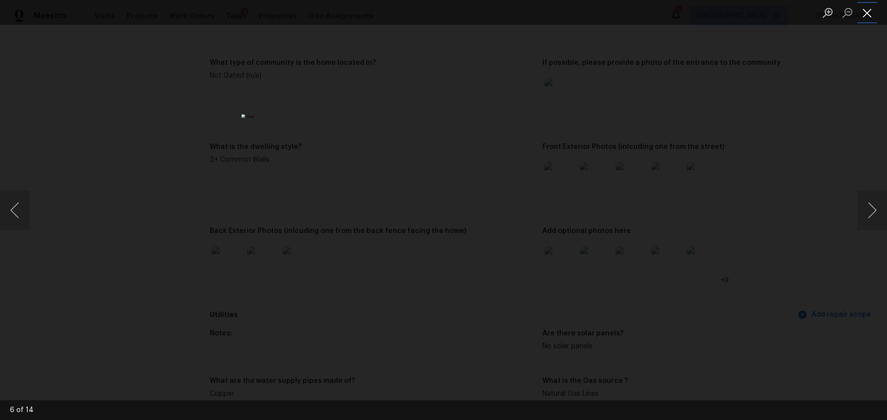
click at [870, 12] on button "Close lightbox" at bounding box center [868, 12] width 20 height 17
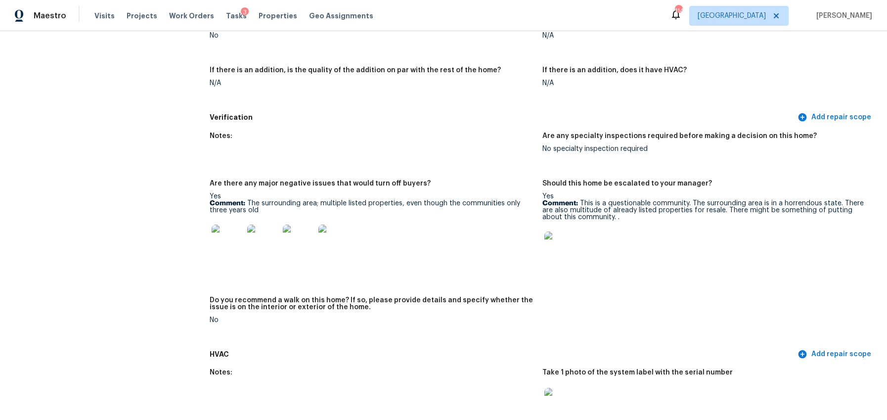
scroll to position [2293, 0]
